Goal: Information Seeking & Learning: Learn about a topic

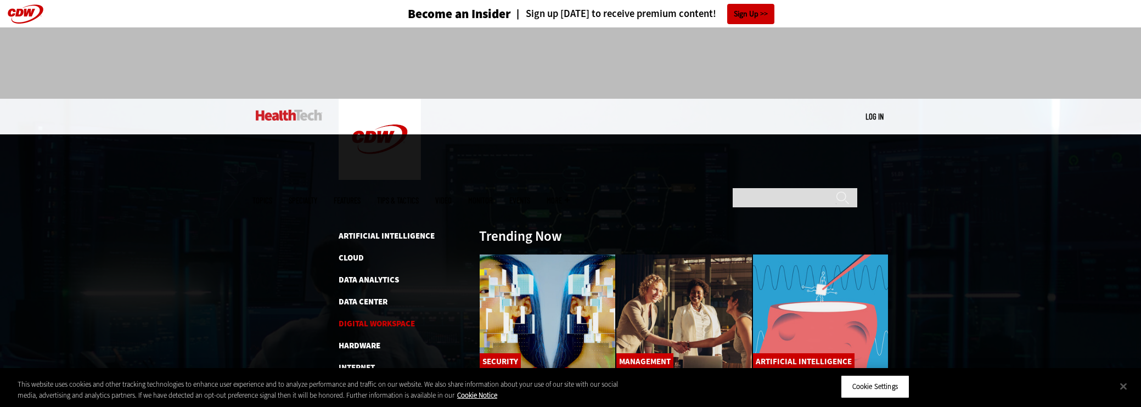
click at [396, 318] on link "Digital Workspace" at bounding box center [376, 323] width 76 height 11
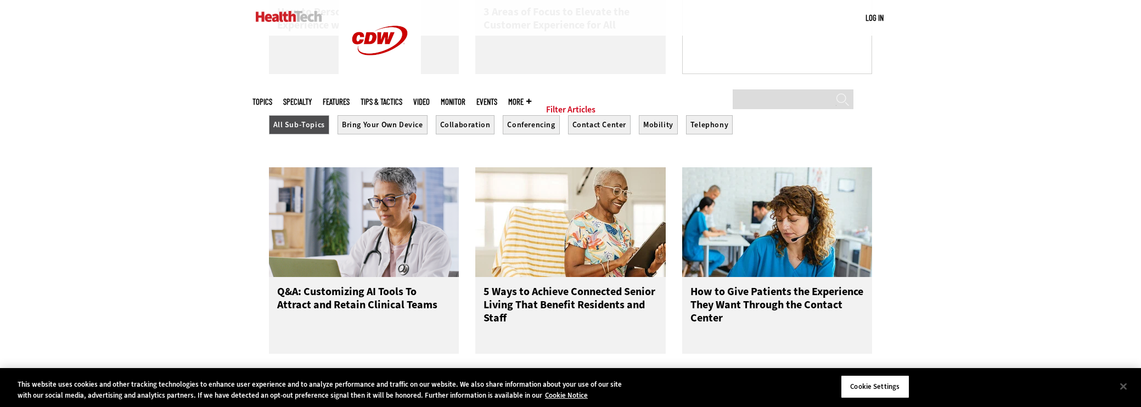
scroll to position [874, 0]
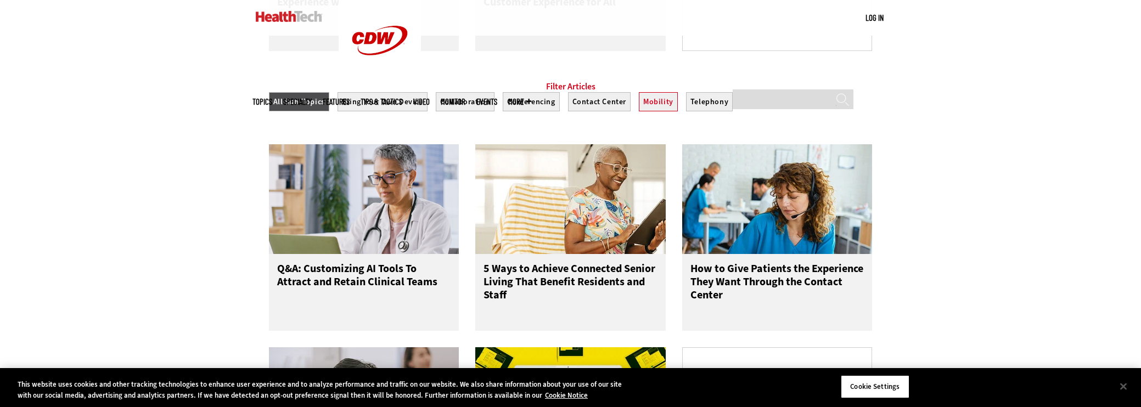
click at [639, 111] on button "Mobility" at bounding box center [658, 101] width 39 height 19
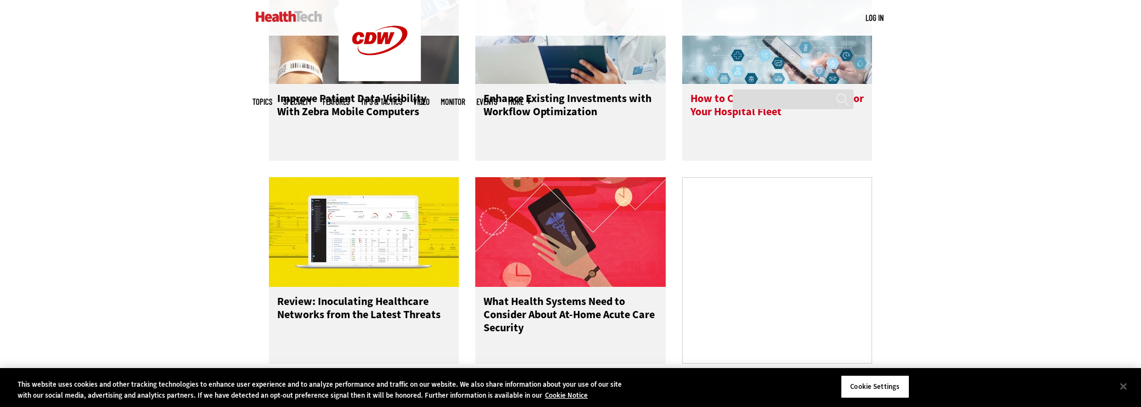
scroll to position [1032, 0]
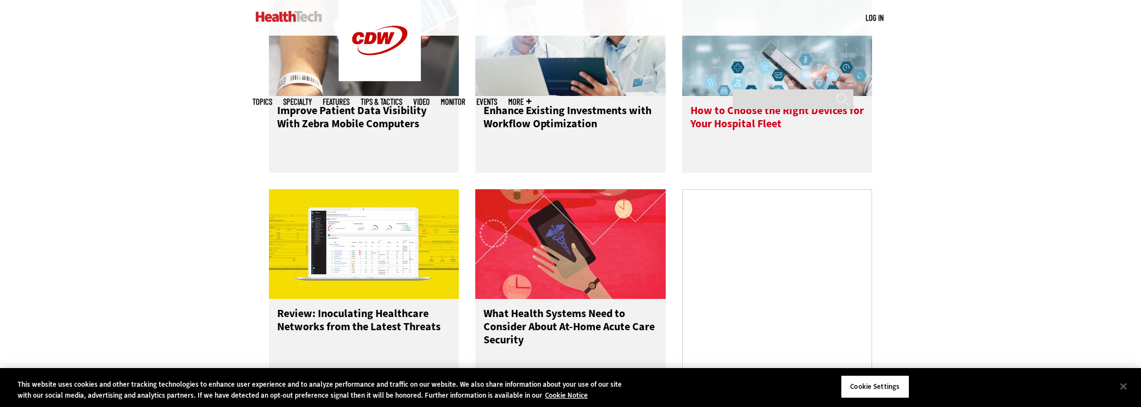
click at [755, 138] on h3 "How to Choose the Right Devices for Your Hospital Fleet" at bounding box center [777, 126] width 174 height 44
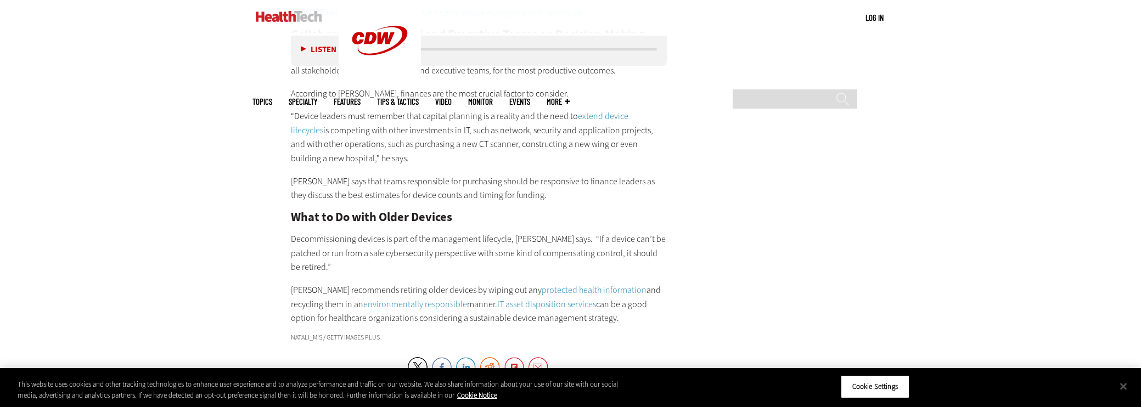
scroll to position [1924, 0]
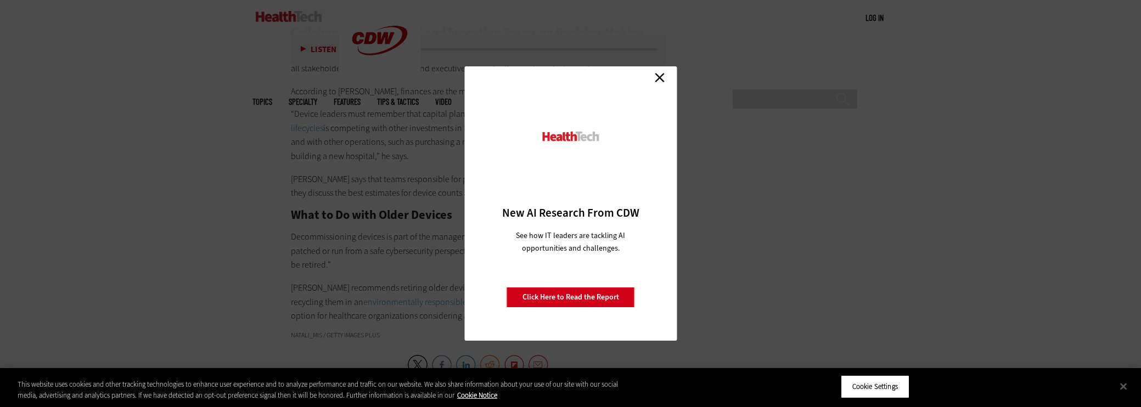
click at [658, 80] on link "Close" at bounding box center [659, 77] width 16 height 16
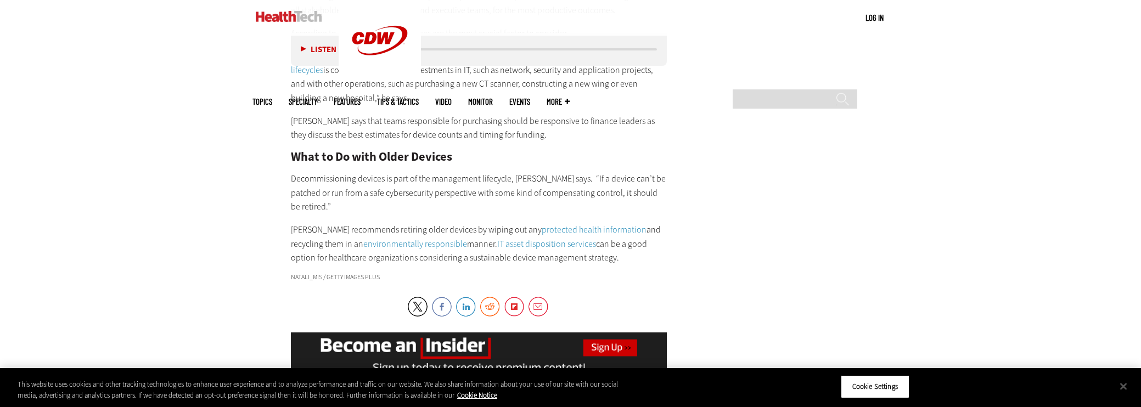
scroll to position [1981, 0]
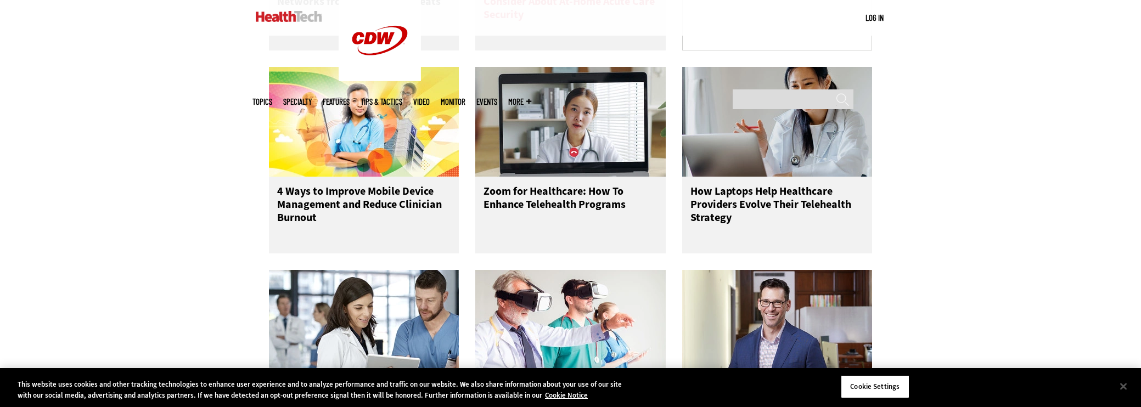
scroll to position [956, 0]
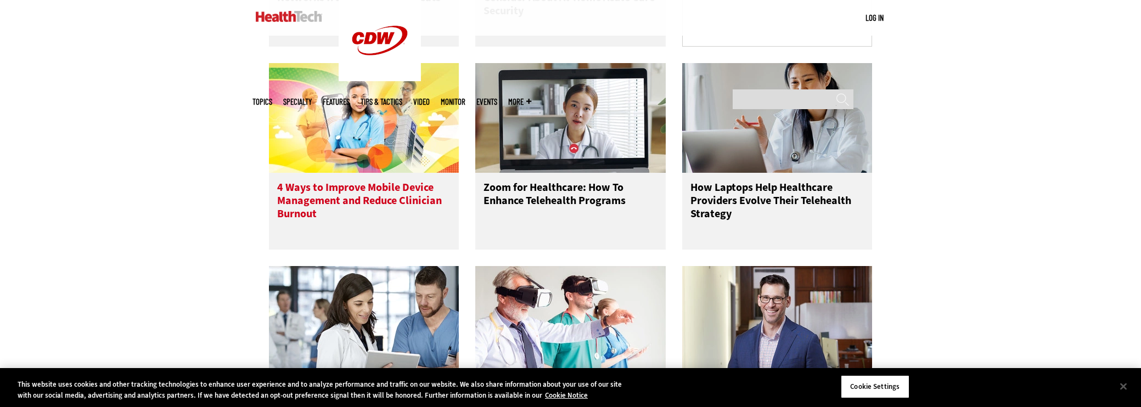
click at [431, 204] on h3 "4 Ways to Improve Mobile Device Management and Reduce Clinician Burnout" at bounding box center [364, 203] width 174 height 44
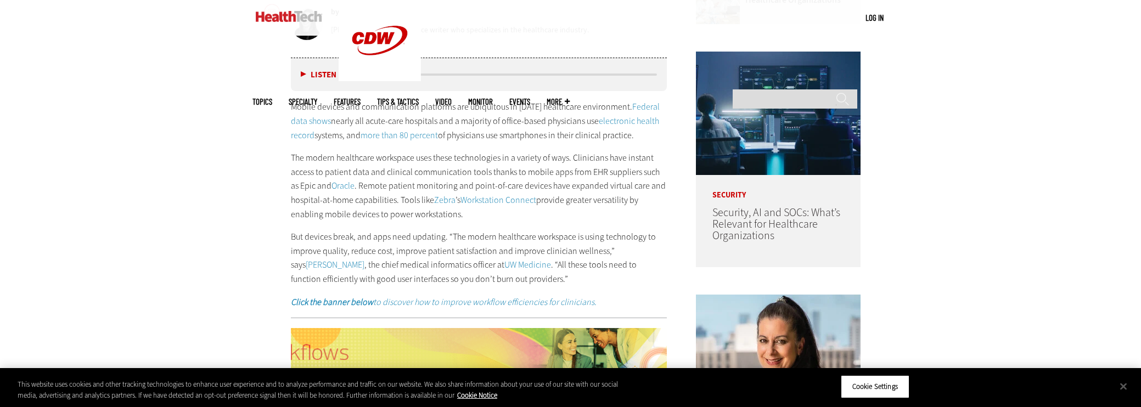
scroll to position [700, 0]
